Goal: Information Seeking & Learning: Check status

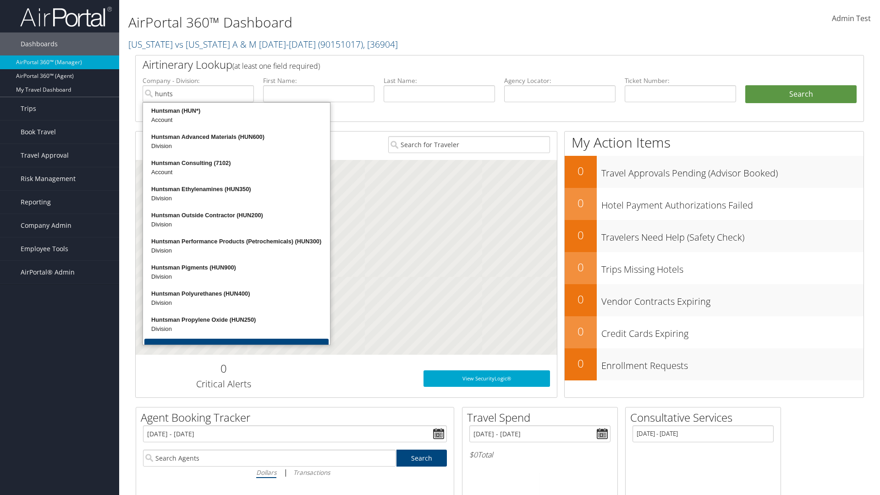
click at [236, 111] on div "Huntsman (HUN*)" at bounding box center [236, 110] width 184 height 9
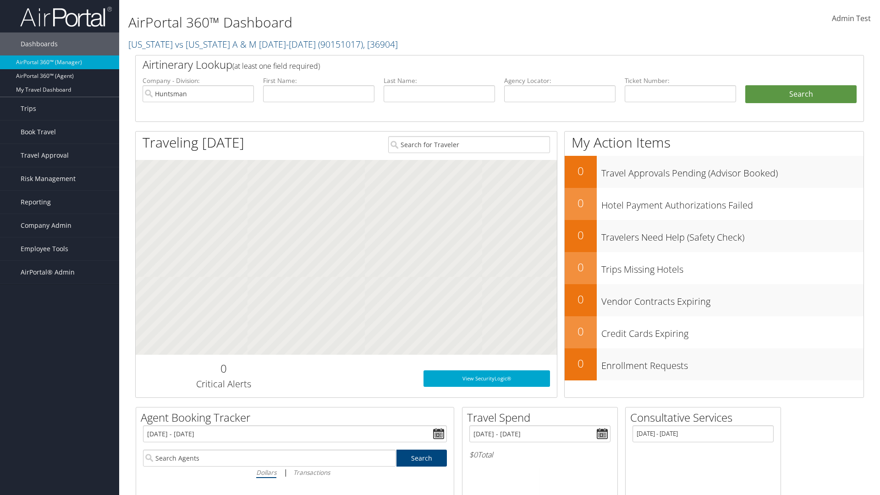
type input "Huntsman"
click at [439, 93] on input "text" at bounding box center [439, 93] width 111 height 17
type input "Huntsman"
click at [800, 94] on button "Search" at bounding box center [800, 94] width 111 height 18
